Goal: Use online tool/utility

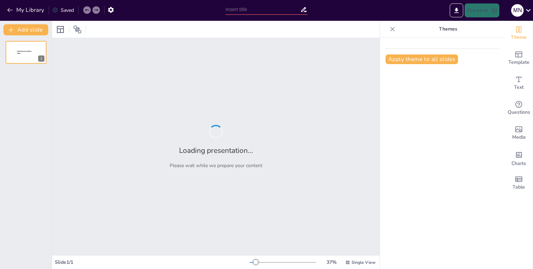
type input "Empowering Encryption: The Role of BB84 QKD in the Quantum Era"
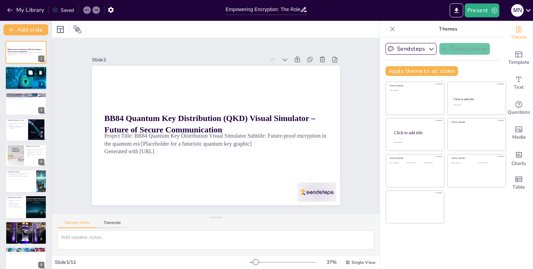
click at [31, 75] on button at bounding box center [30, 73] width 8 height 8
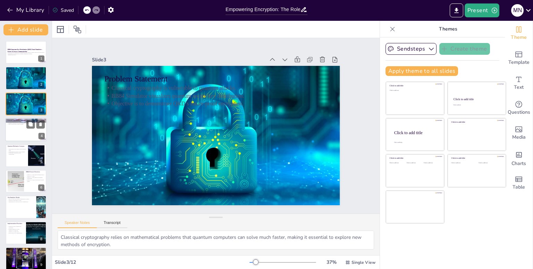
click at [18, 132] on div at bounding box center [26, 130] width 42 height 24
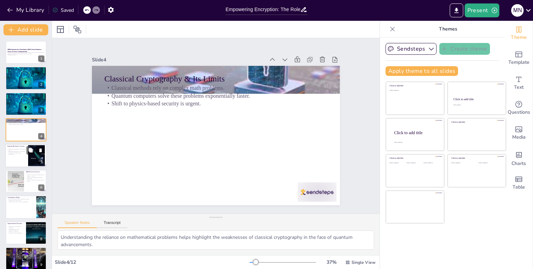
click at [20, 148] on p "Superposition allows qubits to exist in multiple states." at bounding box center [16, 149] width 19 height 2
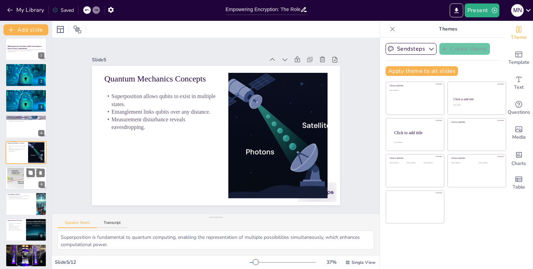
click at [22, 176] on div at bounding box center [15, 178] width 60 height 21
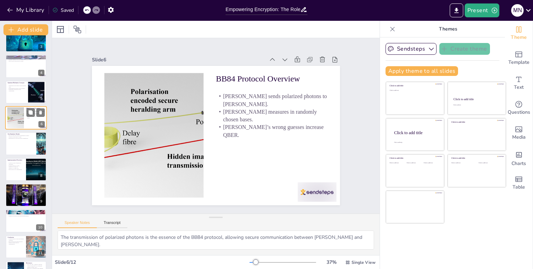
scroll to position [64, 0]
click at [23, 149] on div at bounding box center [26, 144] width 42 height 24
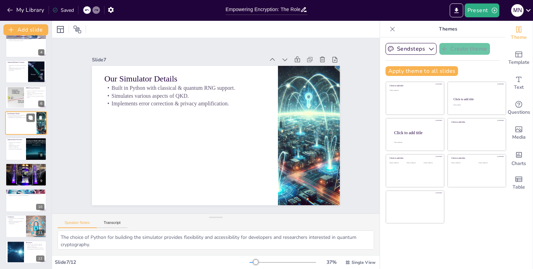
click at [23, 149] on div at bounding box center [26, 149] width 41 height 23
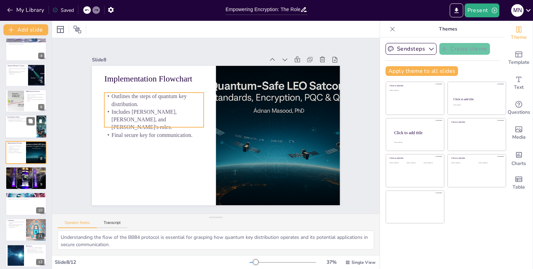
scroll to position [84, 0]
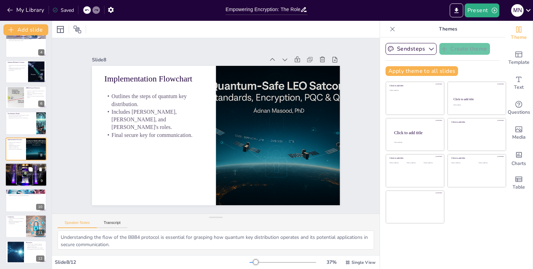
click at [17, 179] on div at bounding box center [26, 175] width 42 height 27
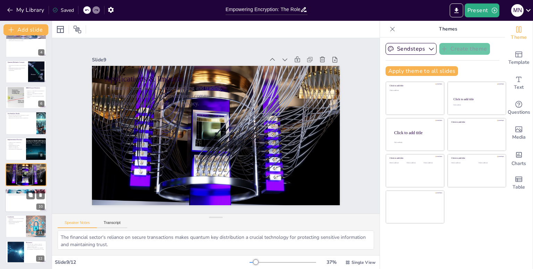
click at [18, 211] on div at bounding box center [26, 201] width 42 height 24
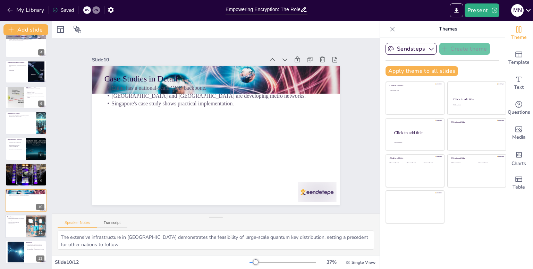
click at [16, 224] on div at bounding box center [26, 227] width 42 height 24
type textarea "The risks posed by quantum computing to classical security frameworks necessita…"
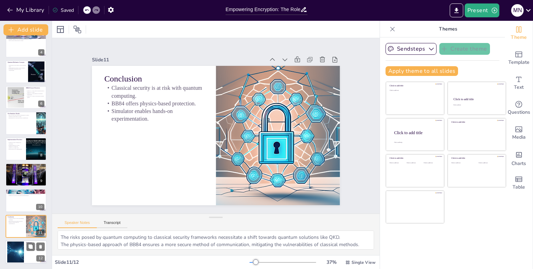
click at [21, 250] on div at bounding box center [15, 252] width 42 height 21
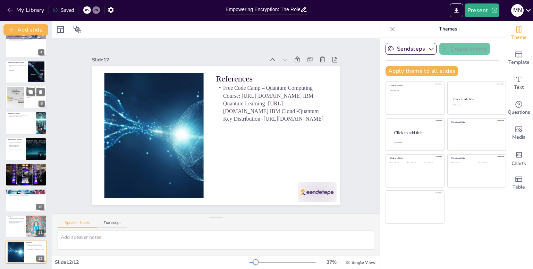
scroll to position [0, 0]
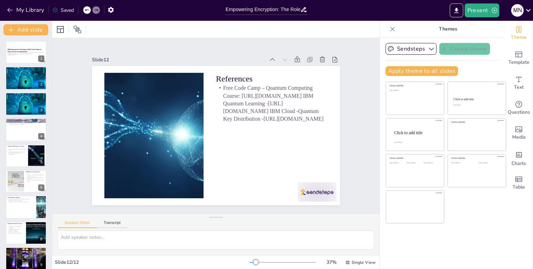
click at [34, 65] on div "BB84 Quantum Key Distribution (QKD) Visual Simulator – Future of Secure Communi…" at bounding box center [26, 194] width 52 height 307
click at [35, 63] on div at bounding box center [26, 53] width 42 height 24
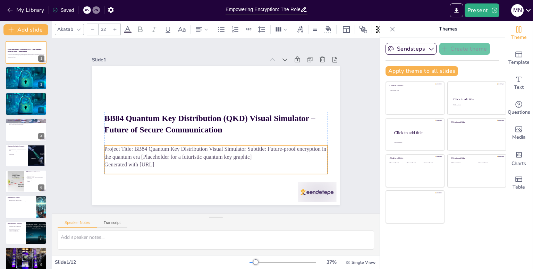
drag, startPoint x: 179, startPoint y: 148, endPoint x: 178, endPoint y: 162, distance: 13.3
click at [178, 162] on p "Generated with [URL]" at bounding box center [211, 164] width 223 height 31
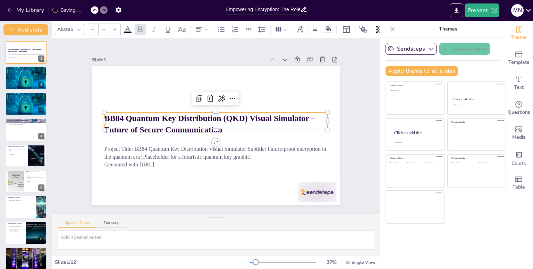
type input "48"
click at [321, 131] on p "BB84 Quantum Key Distribution (QKD) Visual Simulator – Future of Secure Communi…" at bounding box center [216, 124] width 224 height 46
click at [410, 48] on button "Sendsteps" at bounding box center [410, 49] width 51 height 12
click at [412, 69] on span "Sendsteps" at bounding box center [415, 72] width 31 height 7
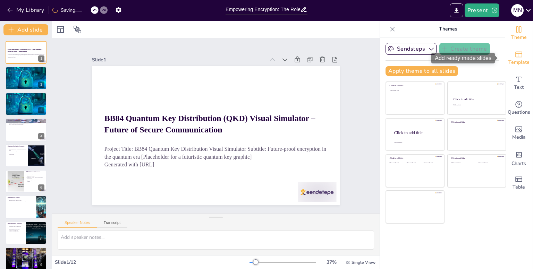
click at [515, 62] on span "Template" at bounding box center [518, 63] width 21 height 8
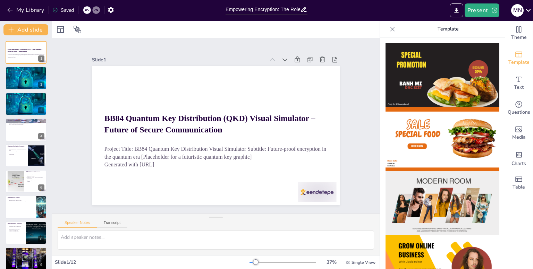
scroll to position [84, 0]
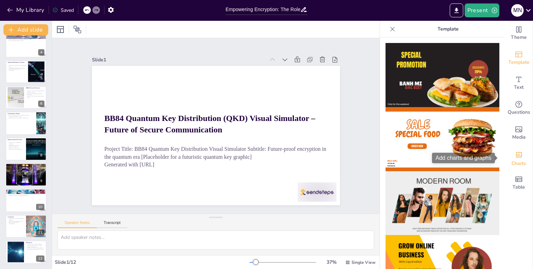
click at [515, 151] on icon "Add charts and graphs" at bounding box center [518, 154] width 7 height 7
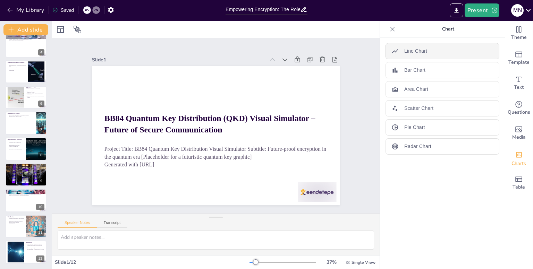
click at [445, 49] on div "Line Chart" at bounding box center [442, 51] width 114 height 16
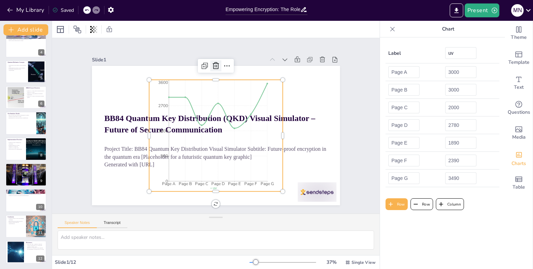
click at [217, 64] on icon at bounding box center [221, 66] width 9 height 9
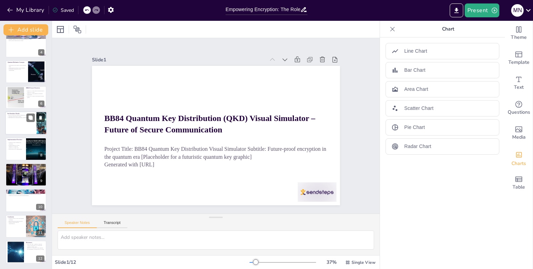
click at [37, 118] on button at bounding box center [40, 118] width 8 height 8
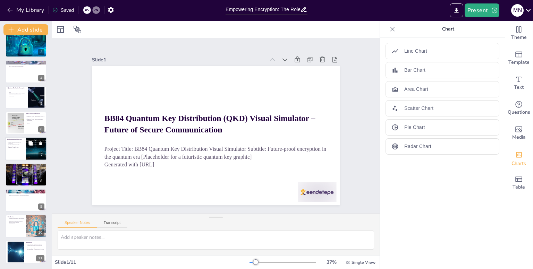
scroll to position [58, 0]
click at [33, 66] on button at bounding box center [30, 66] width 8 height 8
type textarea "Understanding the reliance on mathematical problems helps highlight the weaknes…"
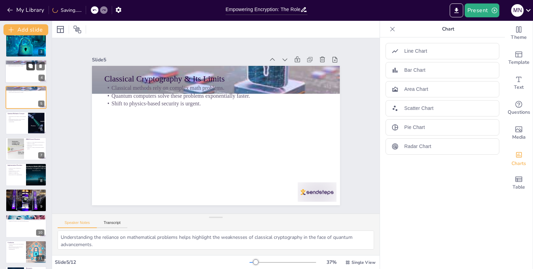
scroll to position [3, 0]
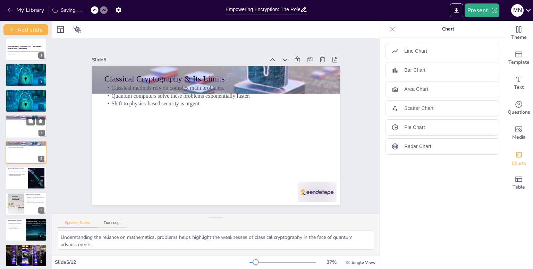
click at [31, 130] on div at bounding box center [26, 127] width 42 height 24
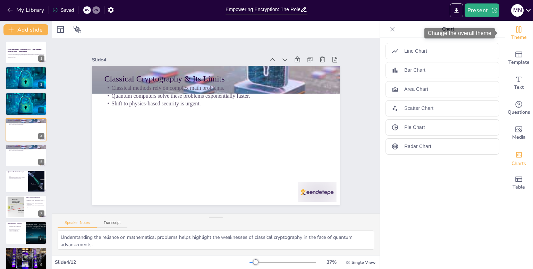
click at [514, 31] on icon "Change the overall theme" at bounding box center [518, 29] width 8 height 8
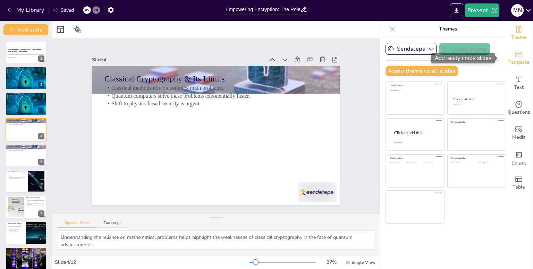
click at [512, 64] on span "Template" at bounding box center [518, 63] width 21 height 8
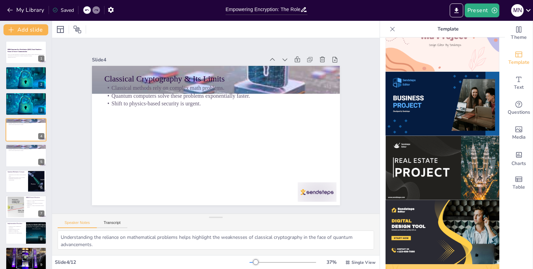
scroll to position [533, 0]
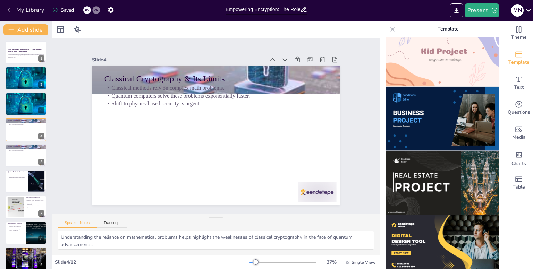
click at [426, 115] on img at bounding box center [442, 119] width 114 height 64
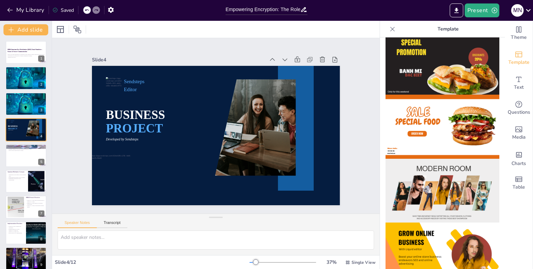
scroll to position [0, 0]
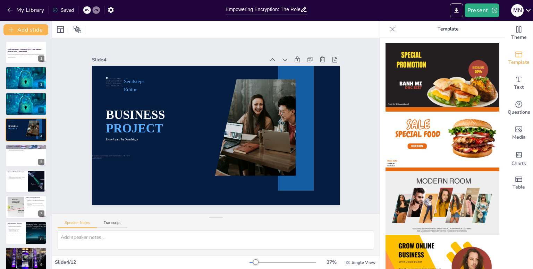
click at [390, 29] on icon at bounding box center [392, 29] width 5 height 5
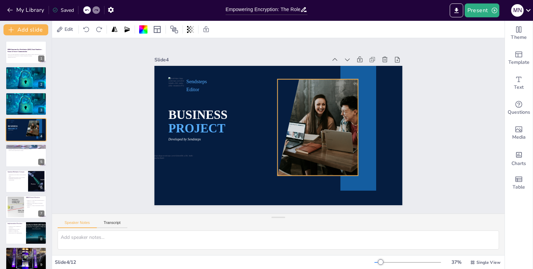
click at [352, 93] on div at bounding box center [312, 131] width 154 height 111
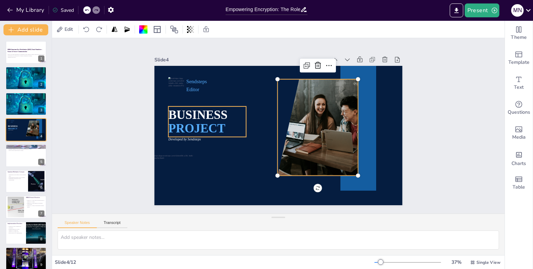
click at [198, 111] on span "BUSINESS" at bounding box center [201, 99] width 61 height 26
